Goal: Use online tool/utility: Utilize a website feature to perform a specific function

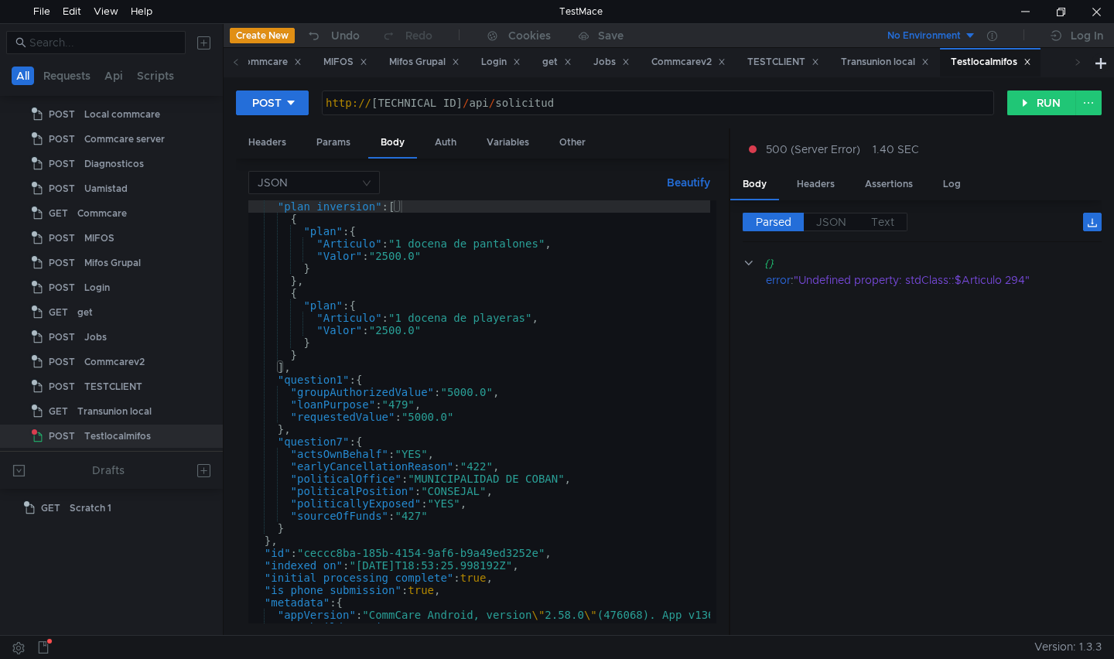
scroll to position [928, 0]
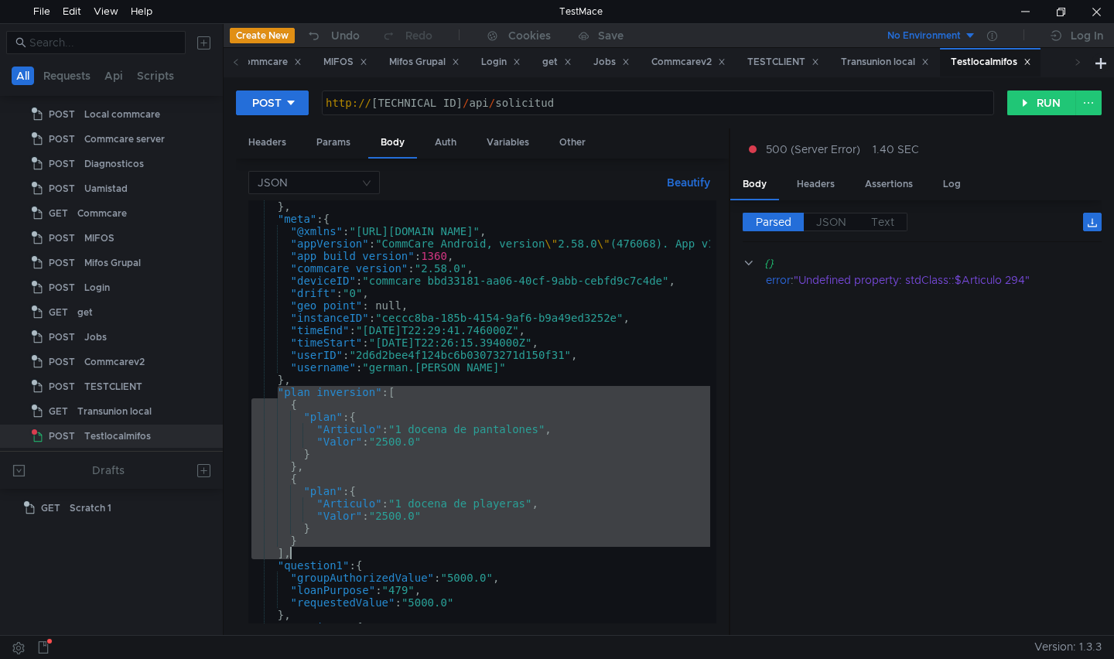
drag, startPoint x: 278, startPoint y: 391, endPoint x: 370, endPoint y: 554, distance: 186.6
click at [370, 554] on div "} , "meta" : { "@xmlns" : "http://openrosa.org/jr/xforms" , "appVersion" : "Com…" at bounding box center [702, 421] width 909 height 442
type textarea "} ],"
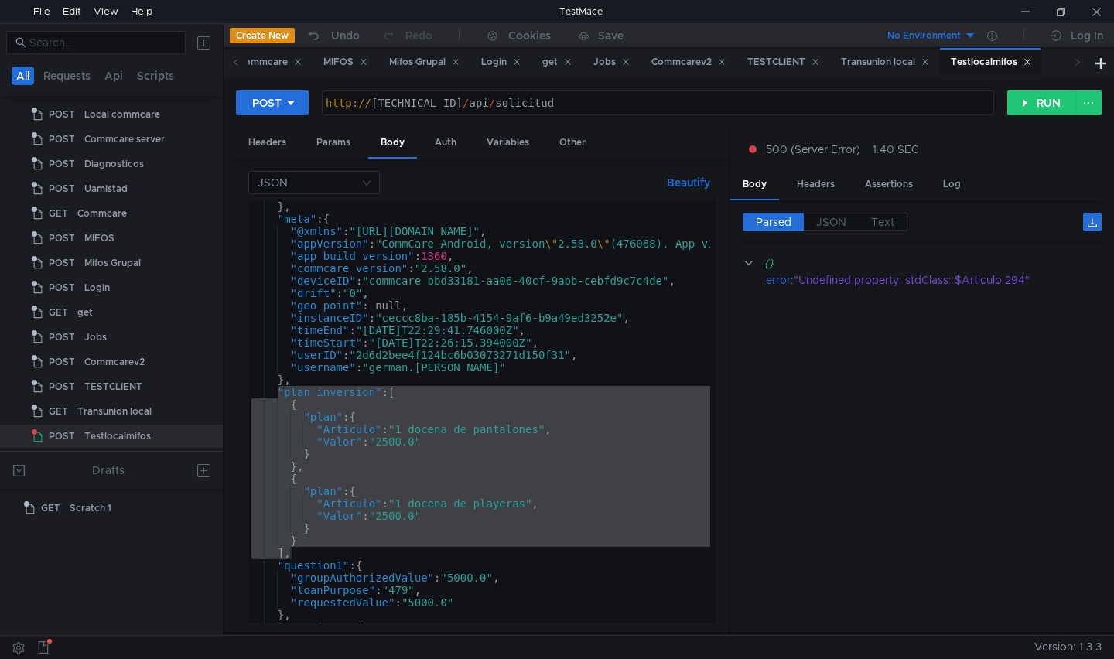
scroll to position [928, 0]
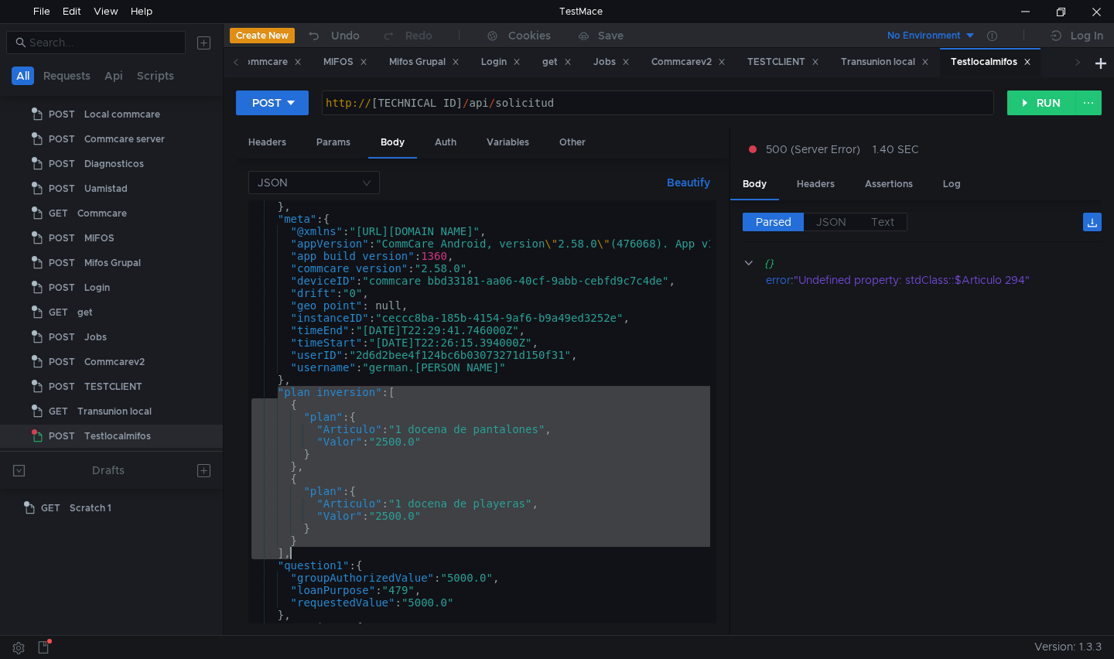
click at [837, 418] on cdk-virtual-scroll-viewport "{} error : "Undefined property: stdClass::$Articulo 294"" at bounding box center [921, 438] width 359 height 369
click at [1024, 105] on button "RUN" at bounding box center [1041, 102] width 69 height 25
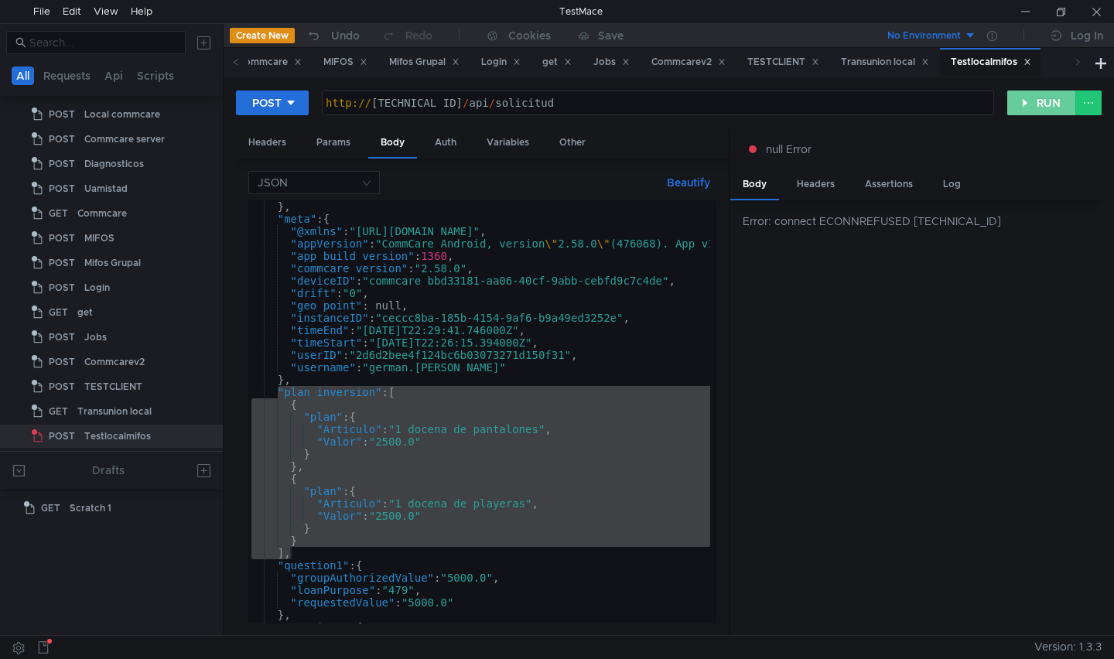
click at [1046, 106] on button "RUN" at bounding box center [1041, 102] width 69 height 25
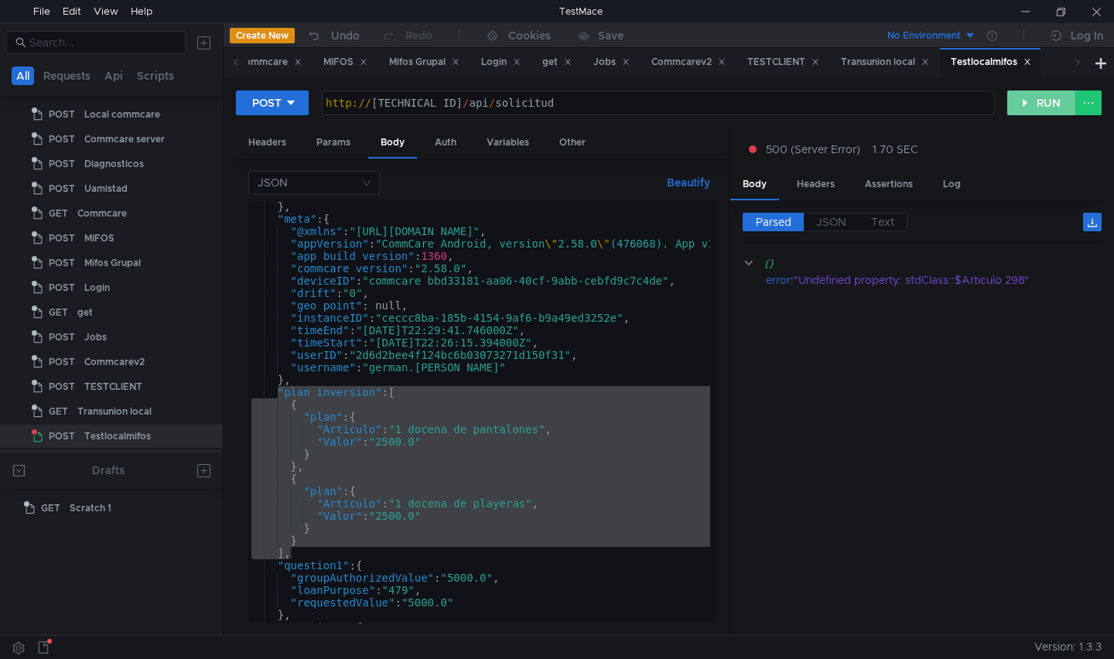
click at [1015, 106] on button "RUN" at bounding box center [1041, 102] width 69 height 25
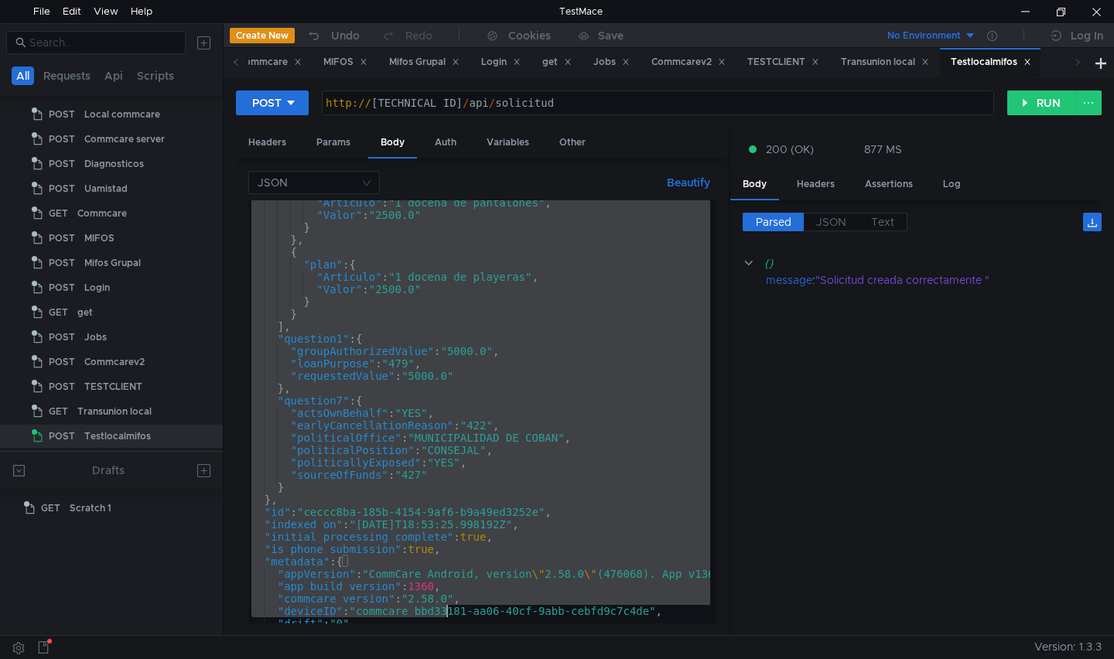
scroll to position [1377, 0]
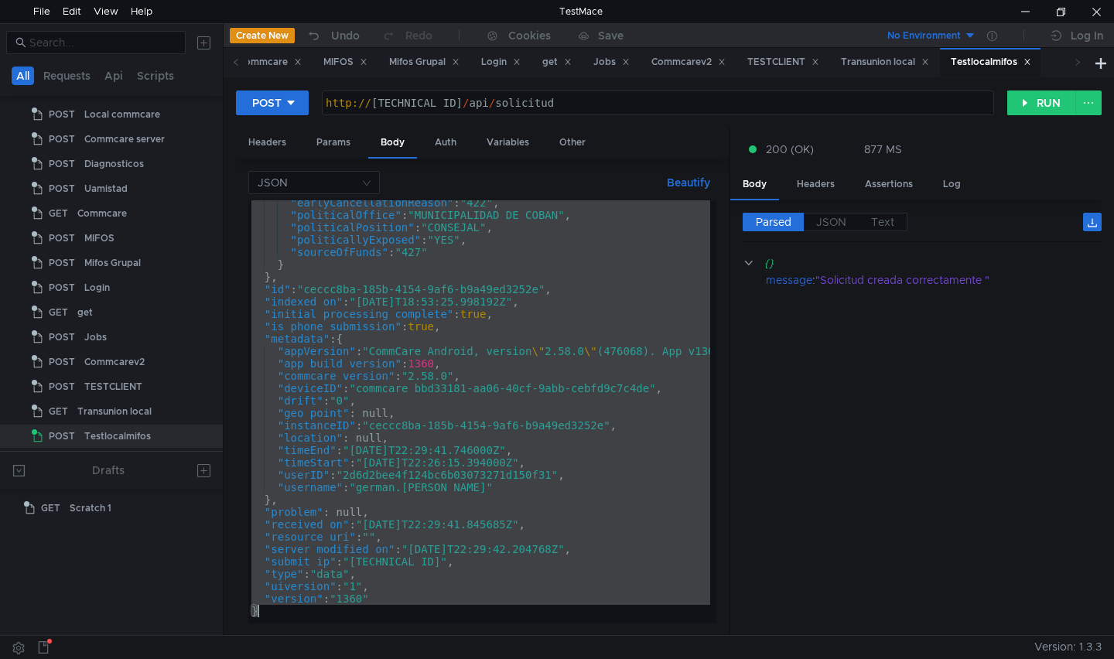
drag, startPoint x: 253, startPoint y: 208, endPoint x: 445, endPoint y: 678, distance: 508.0
click at [445, 658] on html "File Edit View Help TestMace All Requests Api Scripts Project Temp Project POST…" at bounding box center [557, 329] width 1114 height 659
type textarea ""version": "1360" }"
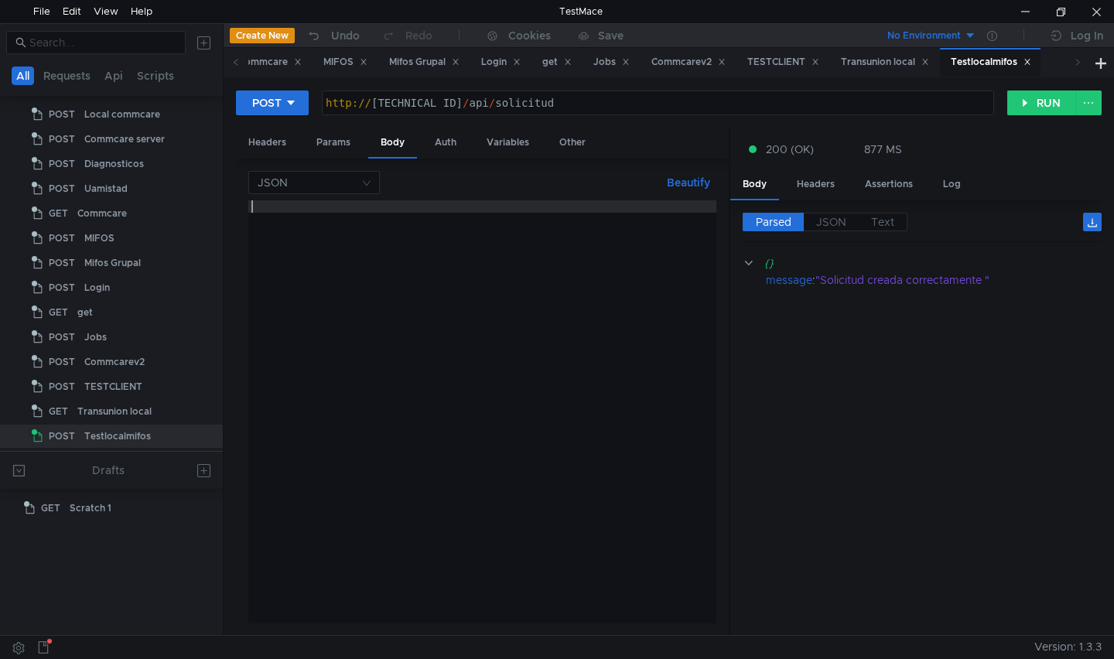
click at [336, 244] on div at bounding box center [482, 424] width 468 height 448
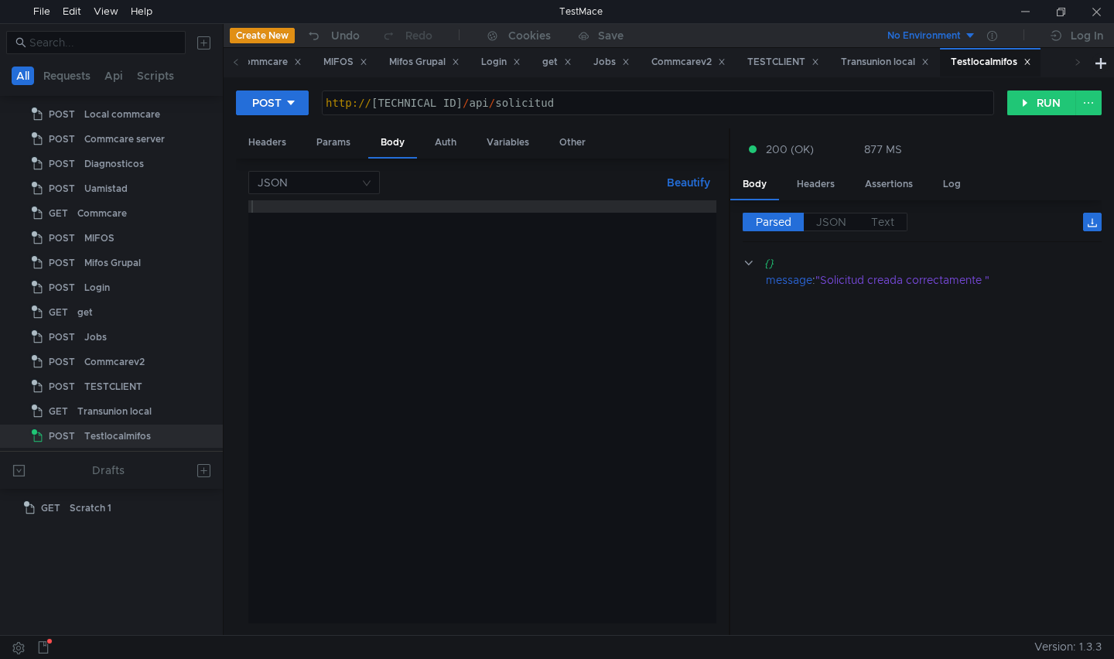
click at [299, 296] on div at bounding box center [482, 424] width 468 height 448
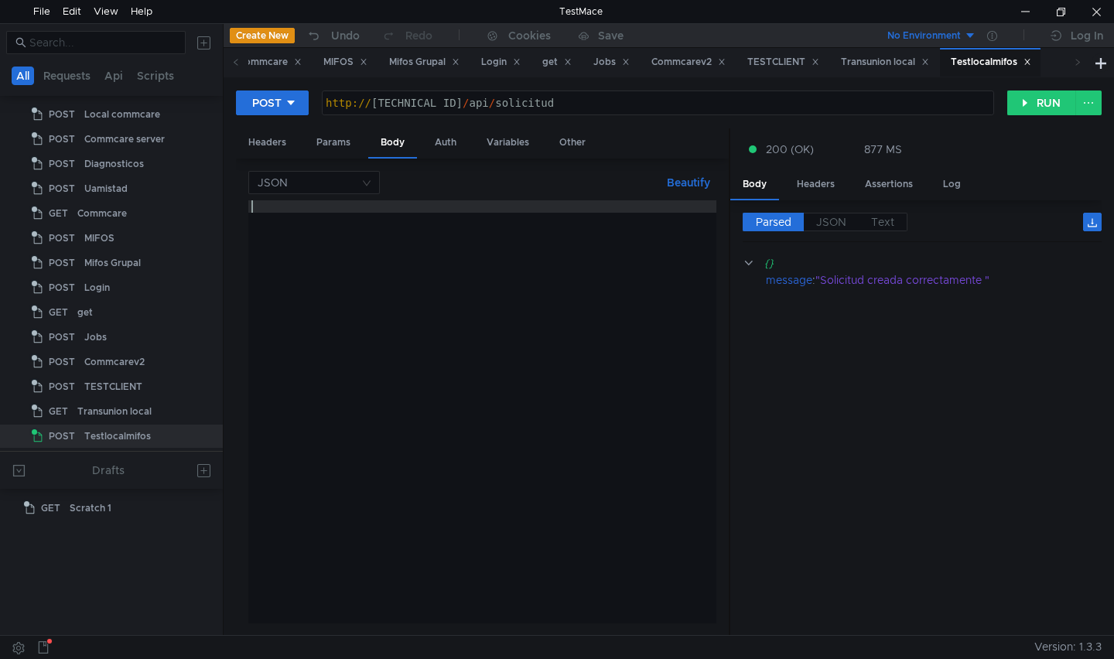
paste textarea "}"
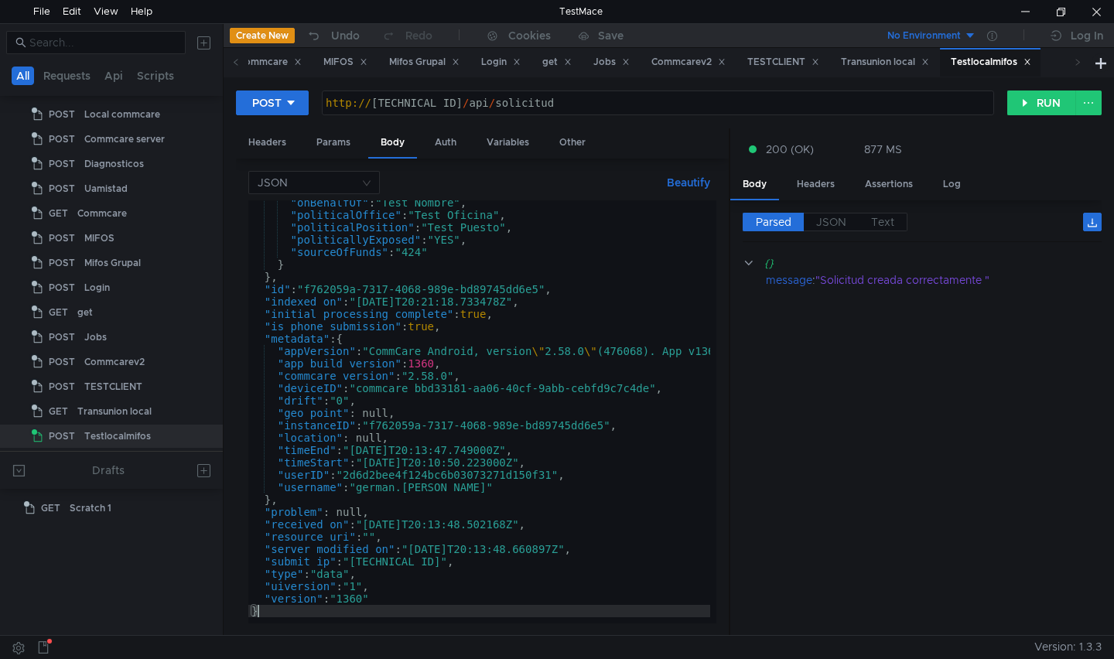
scroll to position [1291, 0]
click at [1025, 104] on button "RUN" at bounding box center [1041, 102] width 69 height 25
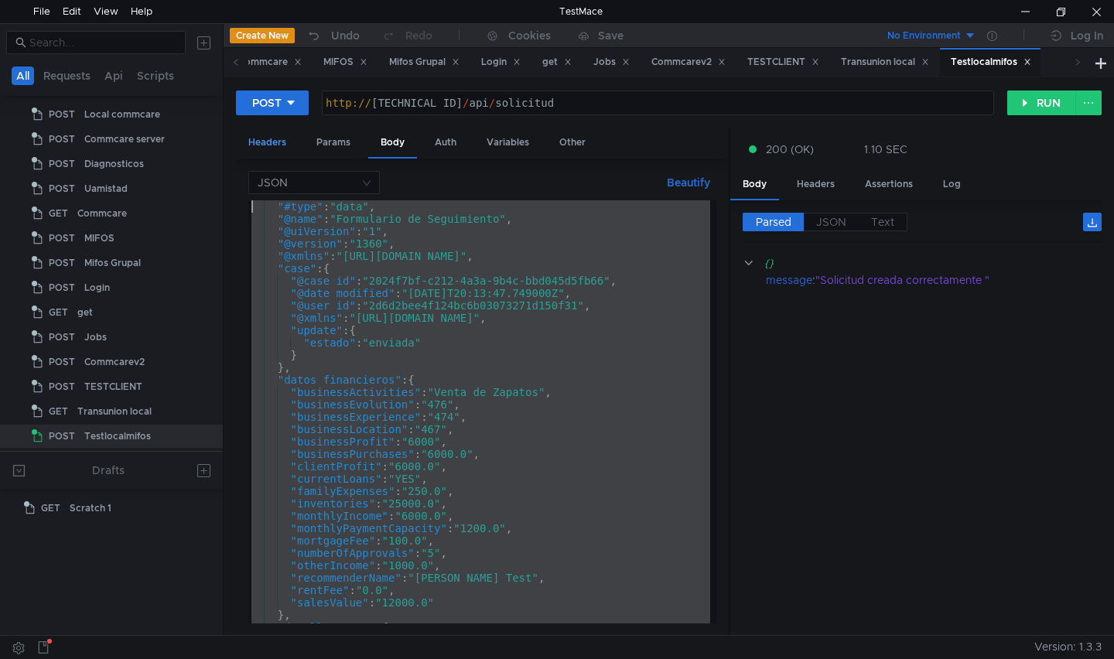
scroll to position [0, 0]
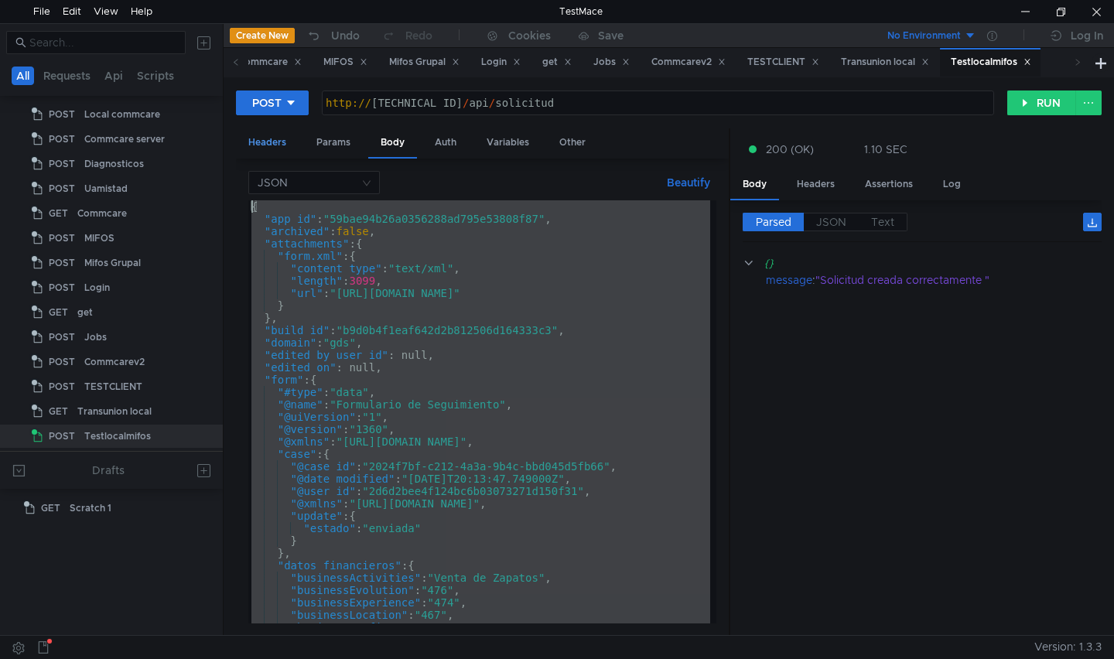
drag, startPoint x: 266, startPoint y: 612, endPoint x: 249, endPoint y: 142, distance: 470.5
click at [249, 142] on app-tabset "Headers Params Body Auth Variables Other JSON Beautify } { "app_id" : "59bae94b…" at bounding box center [482, 382] width 493 height 508
type textarea "{ "app_id": "59bae94b26a0356288ad795e53808f87","
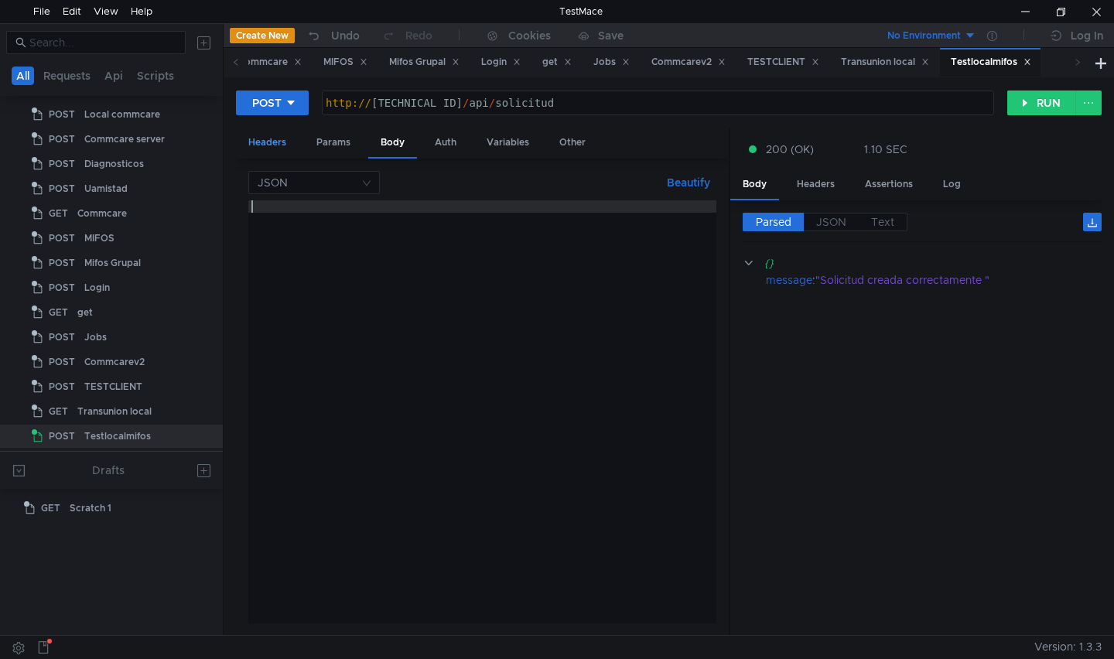
paste textarea "}"
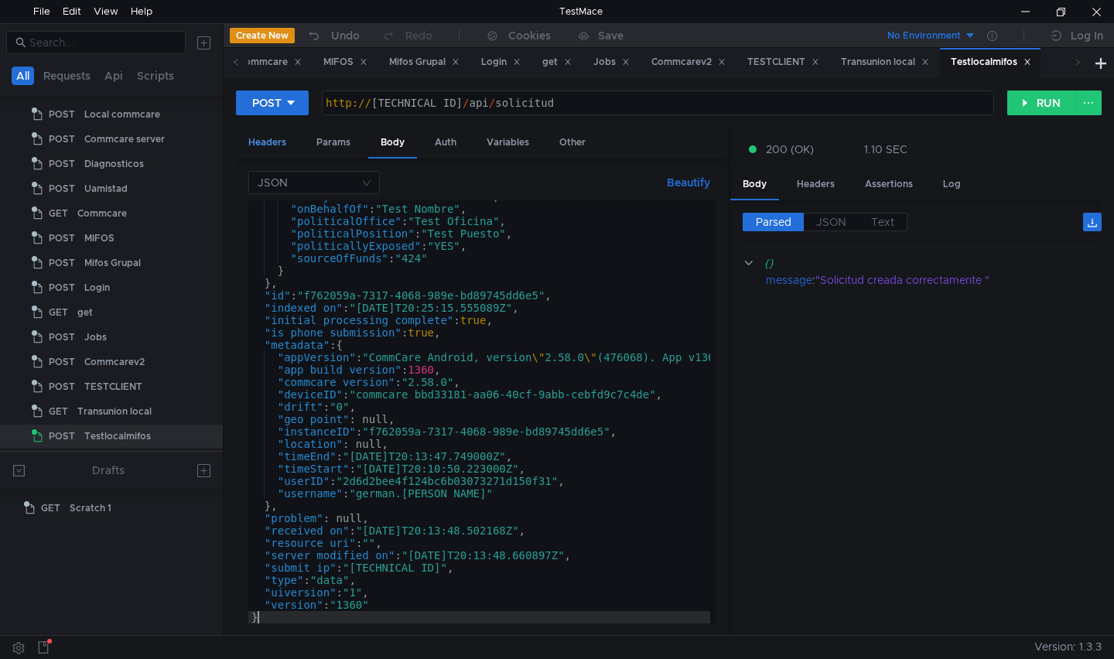
type textarea "}"
click at [1024, 104] on button "RUN" at bounding box center [1041, 102] width 69 height 25
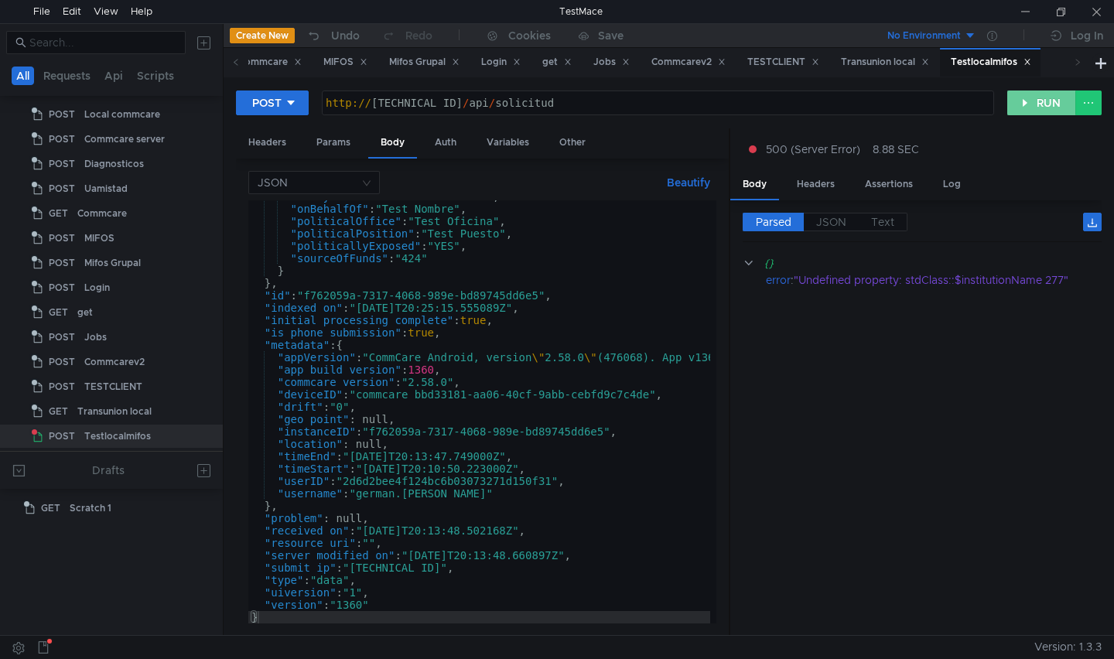
click at [1030, 104] on button "RUN" at bounding box center [1041, 102] width 69 height 25
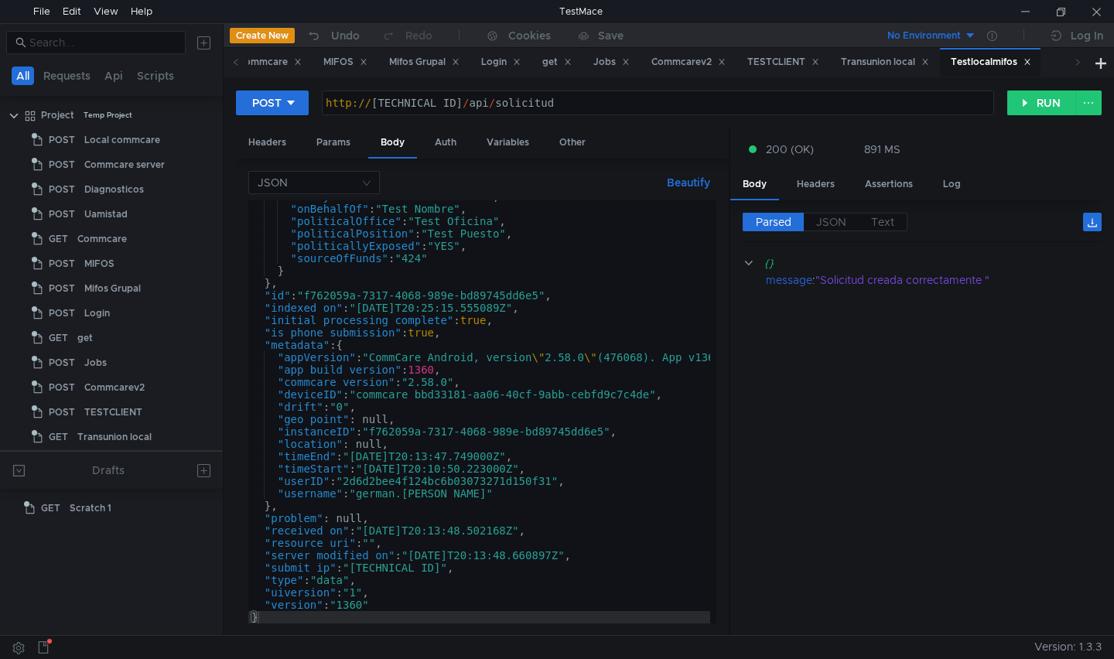
scroll to position [1284, 0]
click at [1052, 102] on button "RUN" at bounding box center [1041, 102] width 69 height 25
click at [1024, 13] on div at bounding box center [1025, 11] width 36 height 23
